Goal: Transaction & Acquisition: Subscribe to service/newsletter

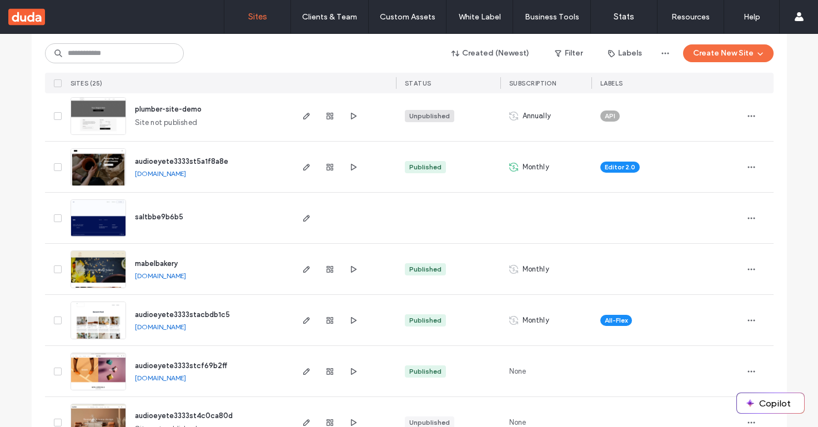
scroll to position [207, 0]
click at [416, 116] on div "Unpublished" at bounding box center [429, 117] width 41 height 10
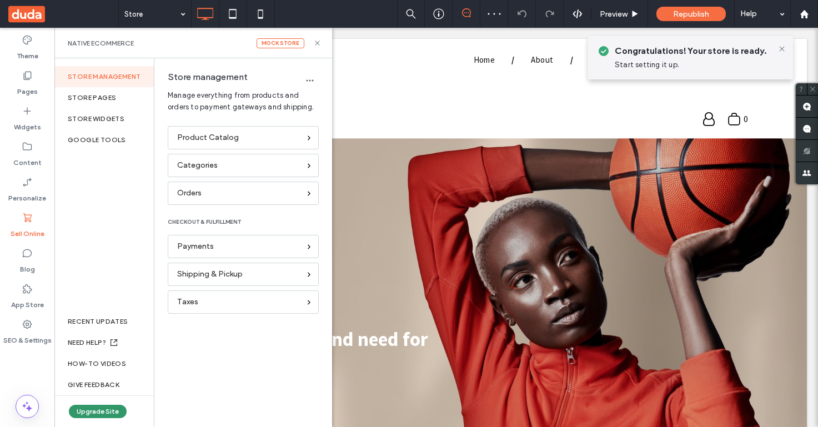
click at [113, 409] on button "Upgrade Site" at bounding box center [98, 411] width 58 height 13
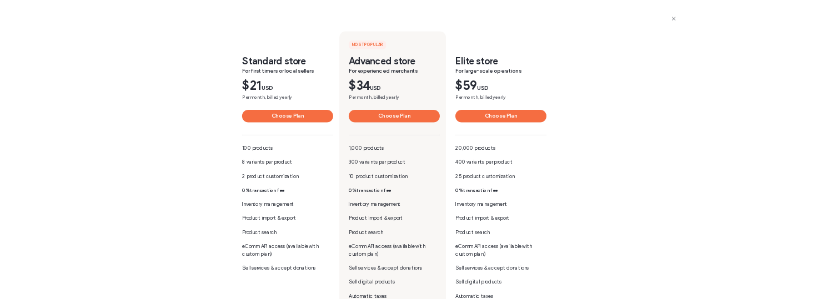
scroll to position [265, 0]
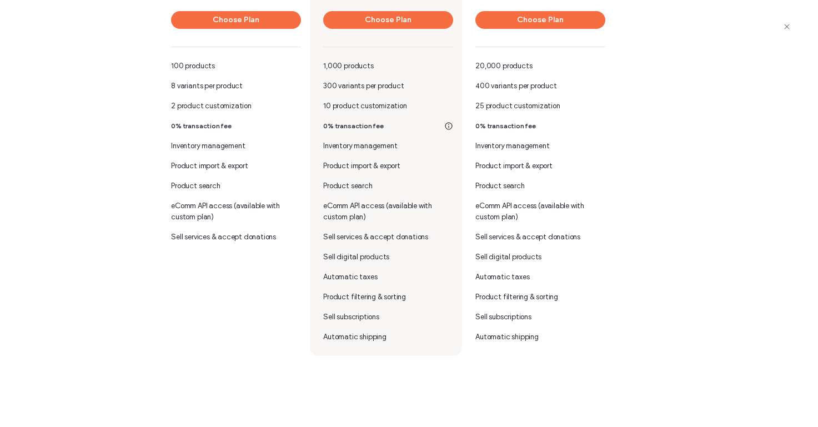
click at [345, 123] on b "0% transaction fee" at bounding box center [353, 126] width 61 height 8
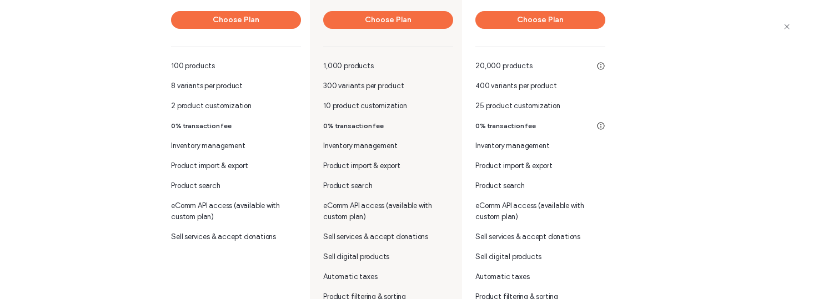
click at [582, 127] on div "0% transaction fee" at bounding box center [540, 126] width 130 height 11
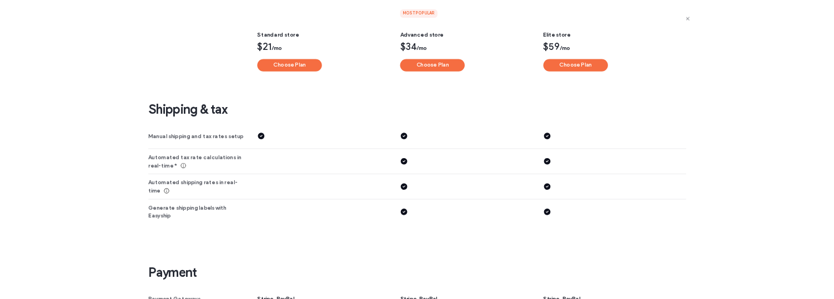
scroll to position [1577, 0]
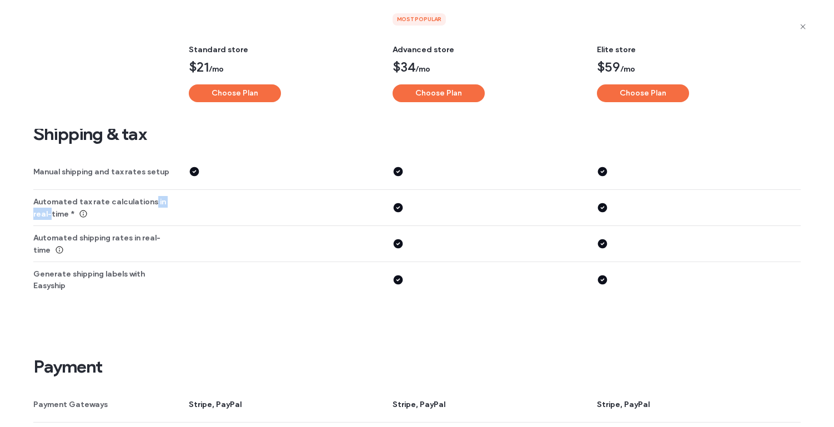
drag, startPoint x: 148, startPoint y: 203, endPoint x: 209, endPoint y: 198, distance: 61.3
click at [209, 198] on div "Automated tax rate calculations in real-time *" at bounding box center [416, 208] width 767 height 36
click at [180, 176] on div "Manual shipping and tax rates setup" at bounding box center [110, 172] width 155 height 36
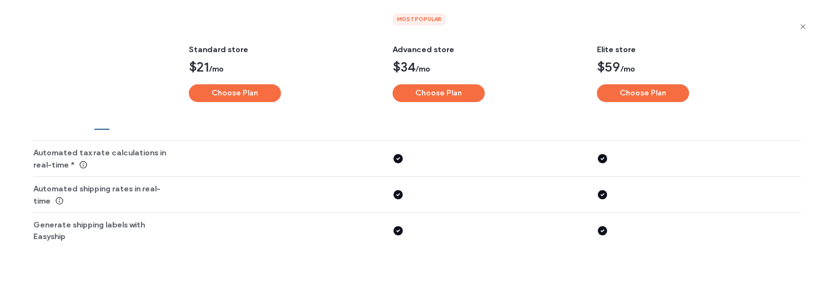
scroll to position [1587, 0]
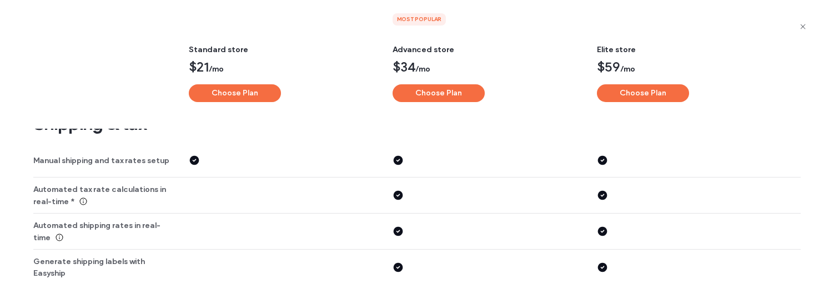
click at [81, 194] on span "Automated tax rate calculations in real-time *" at bounding box center [99, 196] width 133 height 22
click at [309, 216] on div "Automated shipping rates in real-time" at bounding box center [416, 234] width 767 height 36
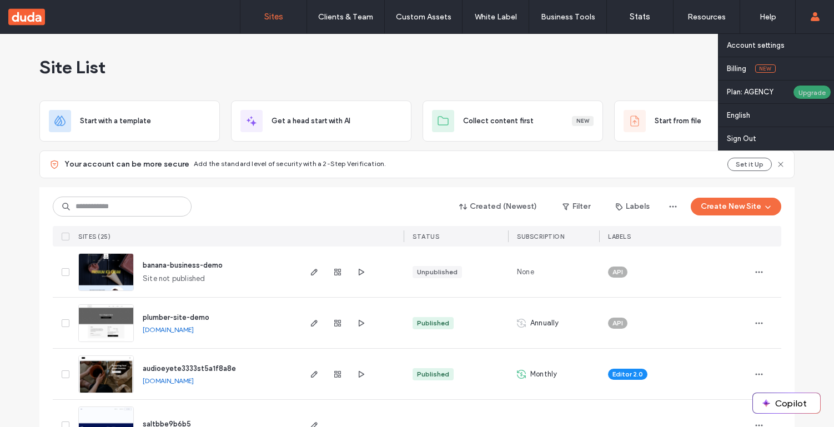
click at [809, 88] on div "Upgrade" at bounding box center [812, 92] width 38 height 14
click at [733, 136] on label "Sign Out" at bounding box center [741, 138] width 29 height 8
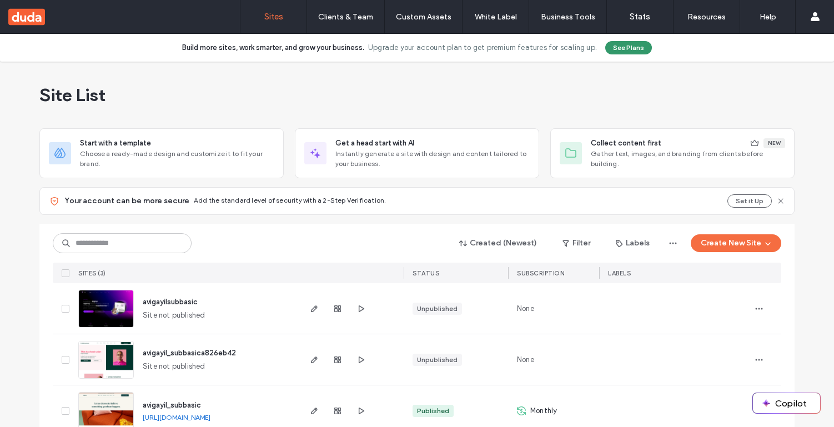
click at [629, 47] on button "See Plans" at bounding box center [628, 47] width 47 height 13
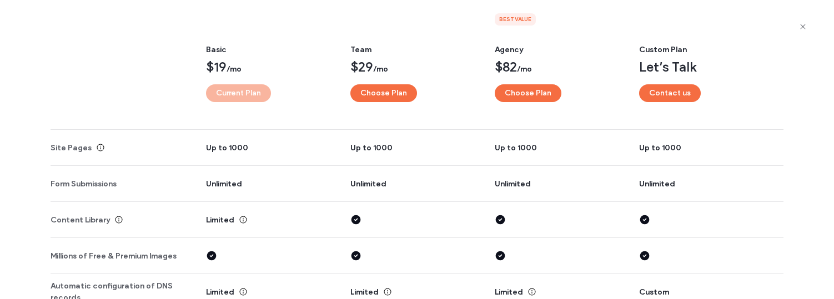
scroll to position [1823, 0]
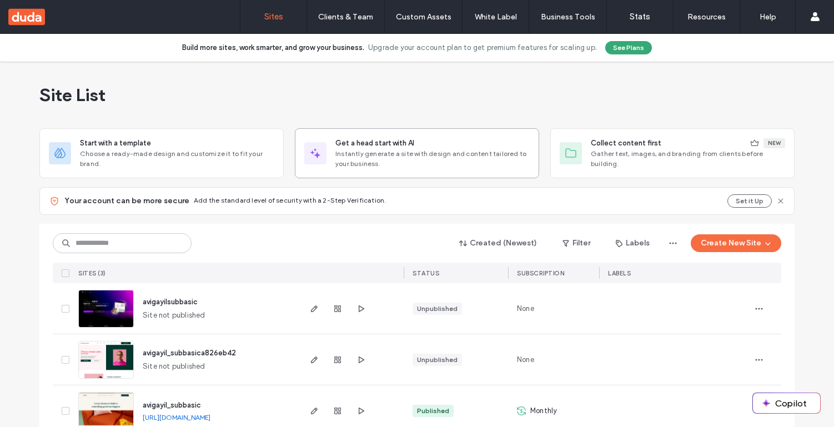
scroll to position [56, 0]
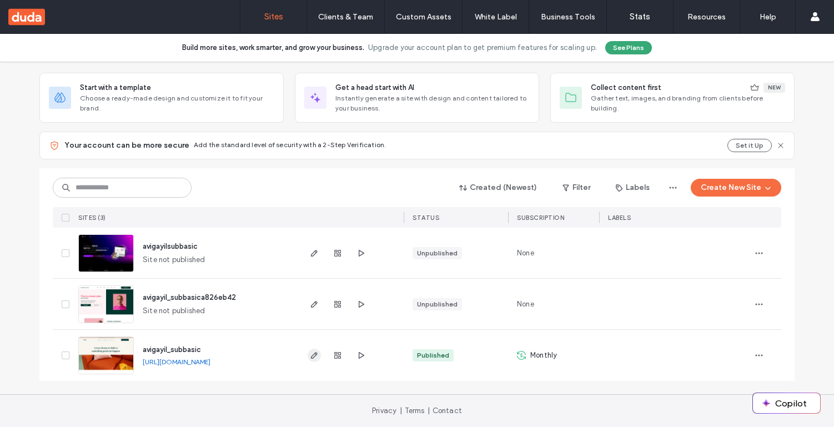
click at [310, 355] on icon "button" at bounding box center [314, 355] width 9 height 9
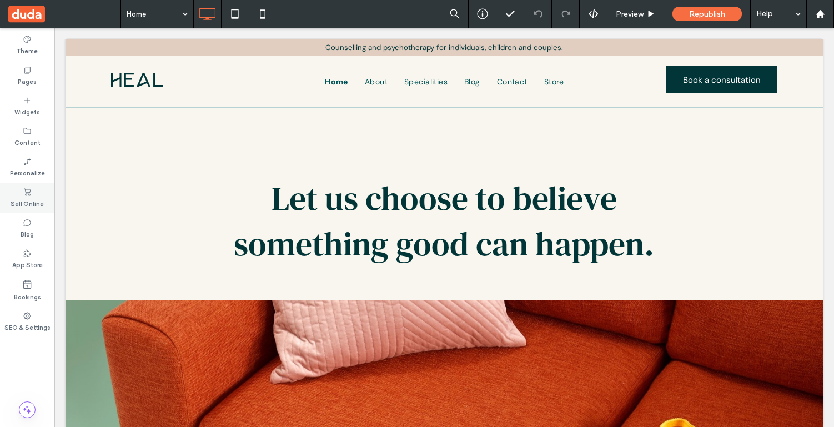
click at [41, 210] on div "Sell Online" at bounding box center [27, 198] width 54 height 31
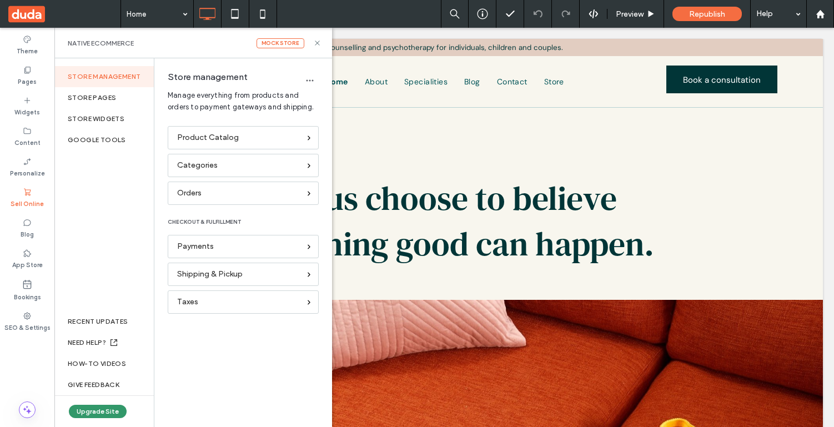
click at [100, 411] on button "Upgrade Site" at bounding box center [98, 411] width 58 height 13
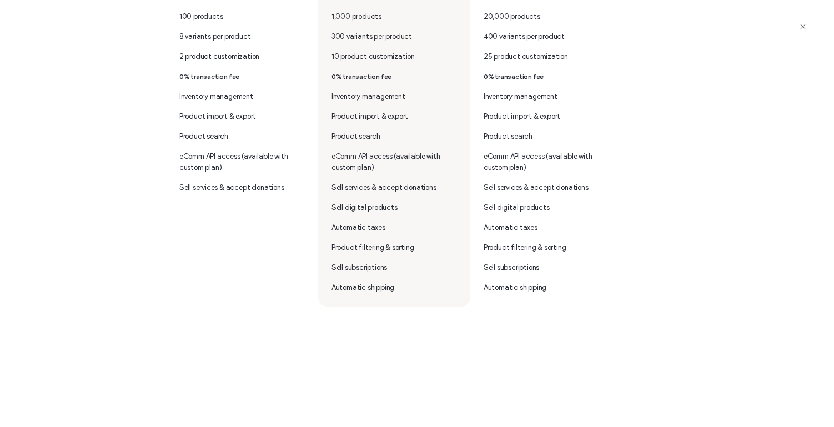
scroll to position [354, 0]
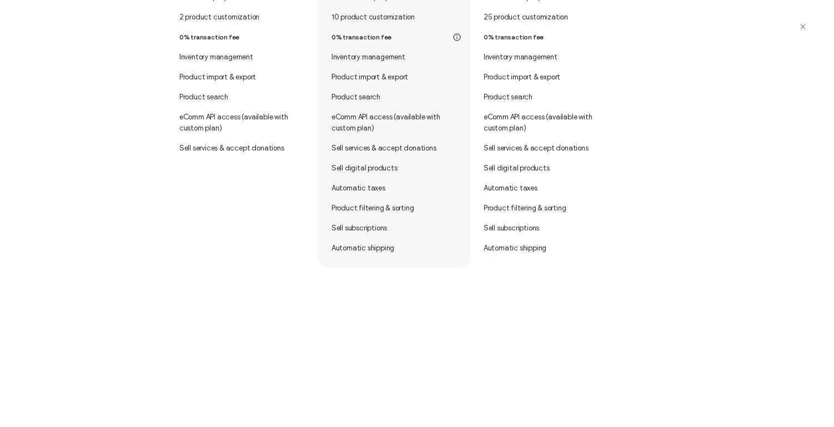
click at [334, 228] on span "Sell subscriptions" at bounding box center [360, 228] width 56 height 11
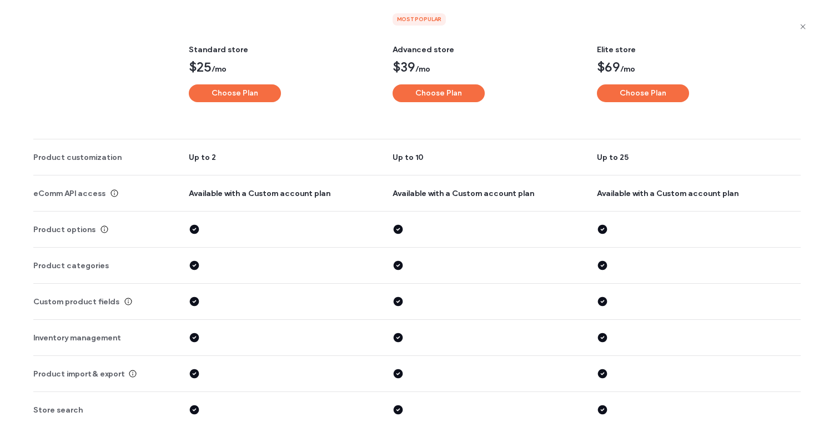
scroll to position [1066, 0]
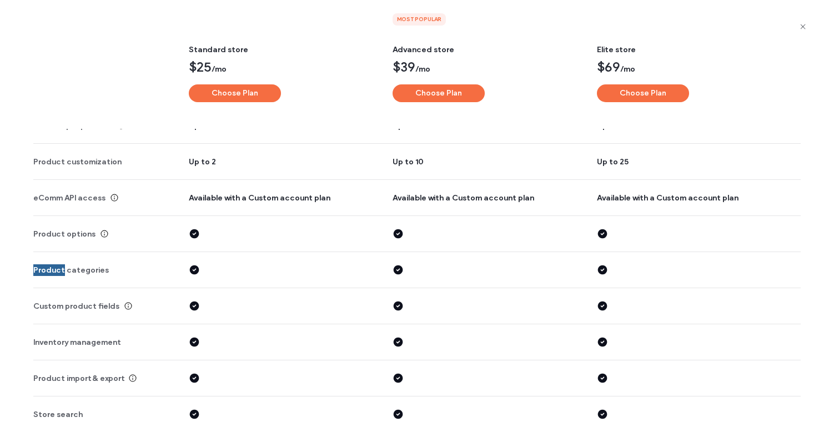
drag, startPoint x: 46, startPoint y: 267, endPoint x: 629, endPoint y: 1, distance: 640.9
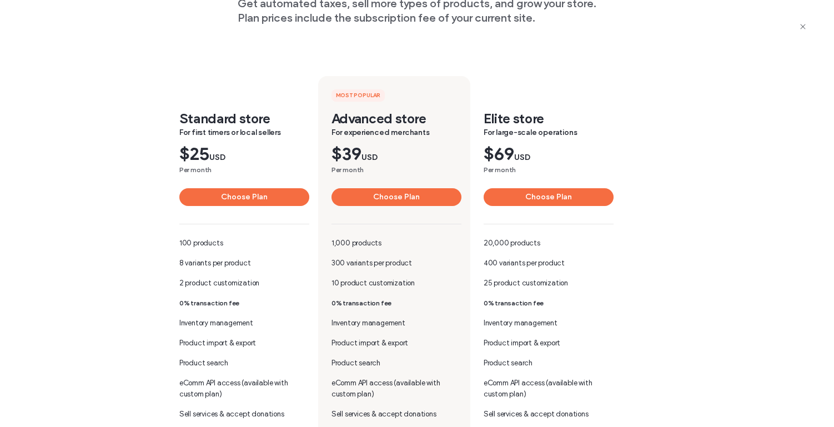
scroll to position [0, 0]
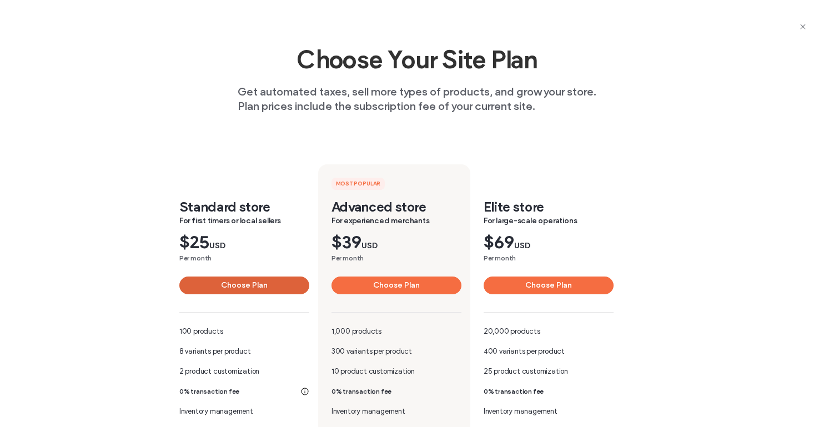
click at [288, 282] on button "Choose Plan" at bounding box center [244, 286] width 130 height 18
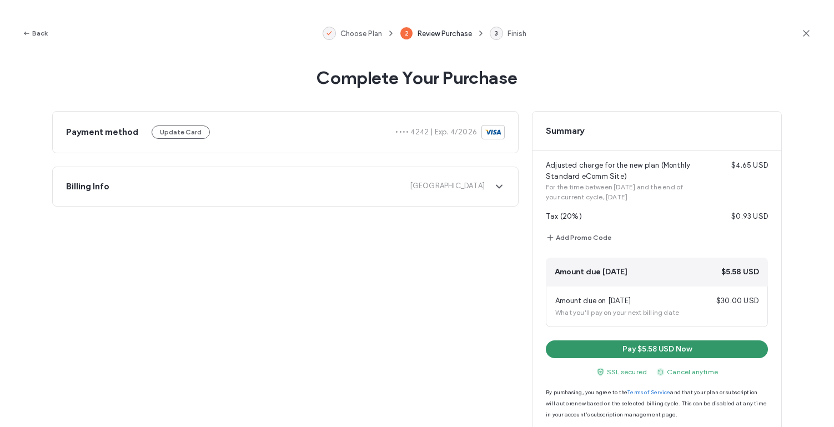
click at [627, 345] on button "Pay $5.58 USD Now" at bounding box center [657, 349] width 222 height 18
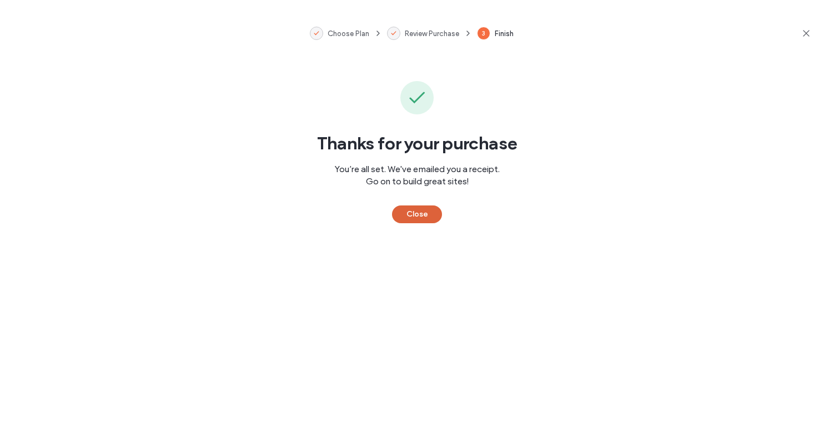
click at [412, 217] on button "Close" at bounding box center [417, 214] width 50 height 18
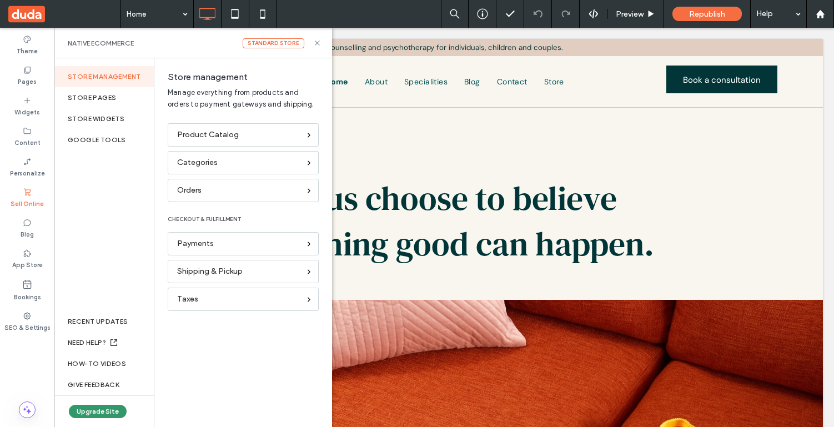
click at [105, 409] on button "Upgrade Site" at bounding box center [98, 411] width 58 height 13
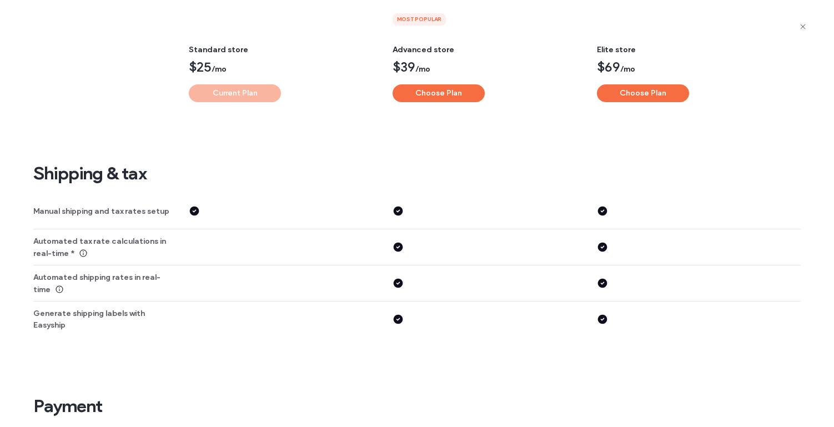
scroll to position [1552, 0]
